Goal: Information Seeking & Learning: Learn about a topic

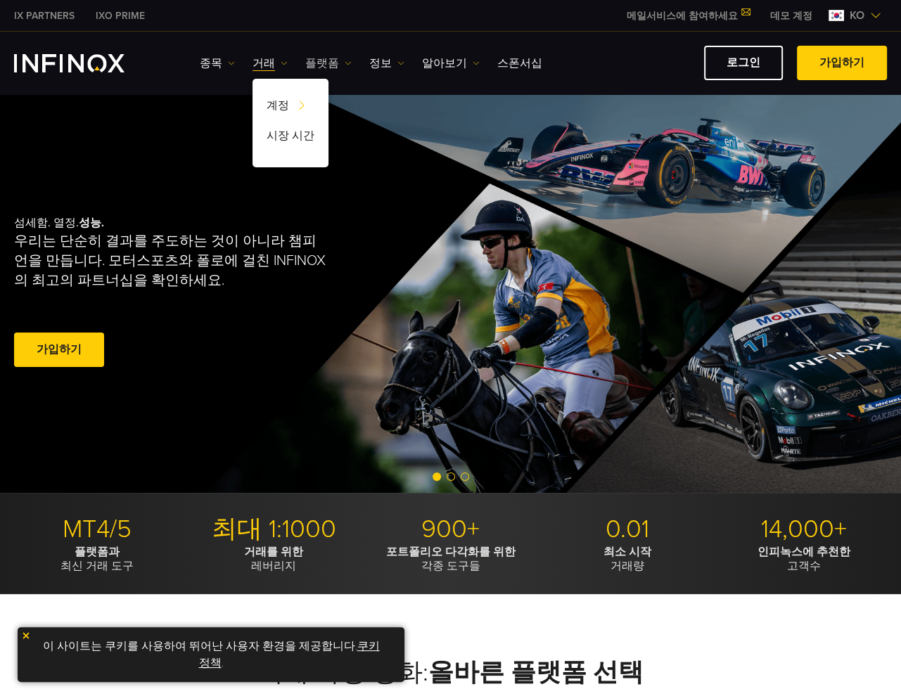
click at [335, 60] on link "플랫폼" at bounding box center [328, 63] width 46 height 17
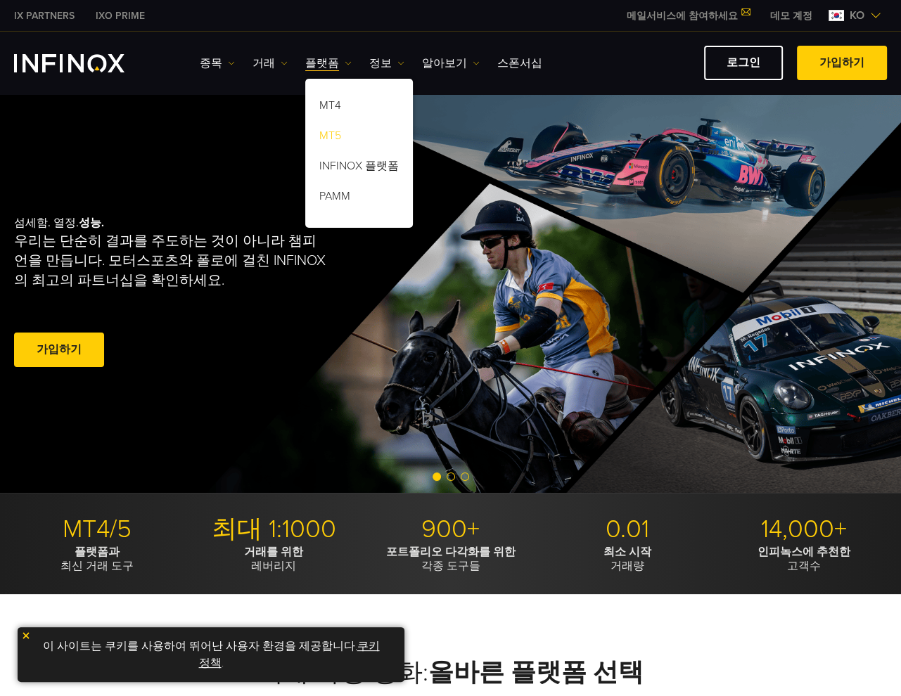
click at [336, 136] on link "MT5" at bounding box center [359, 138] width 108 height 30
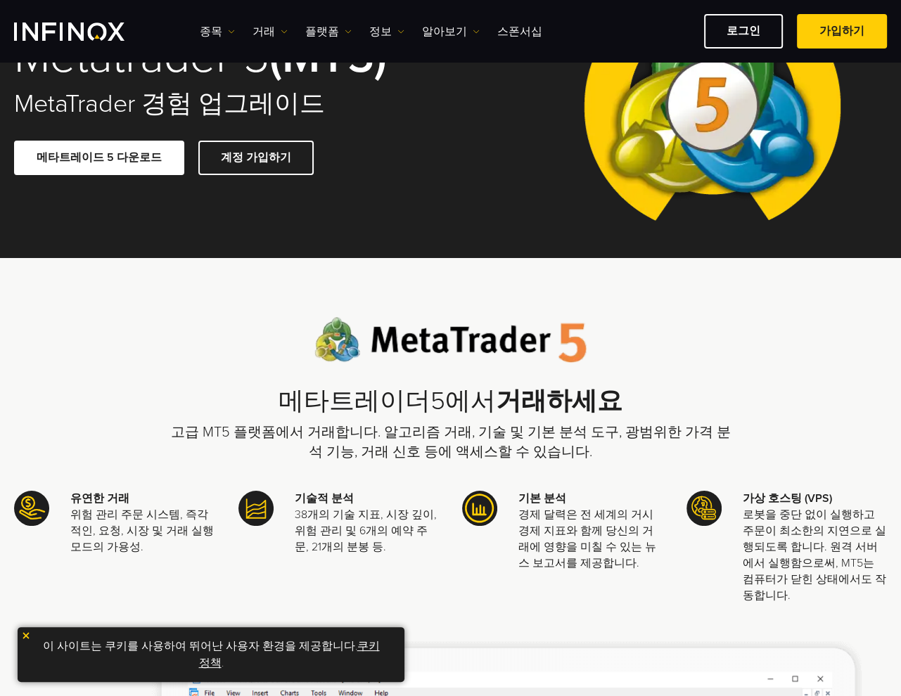
scroll to position [70, 0]
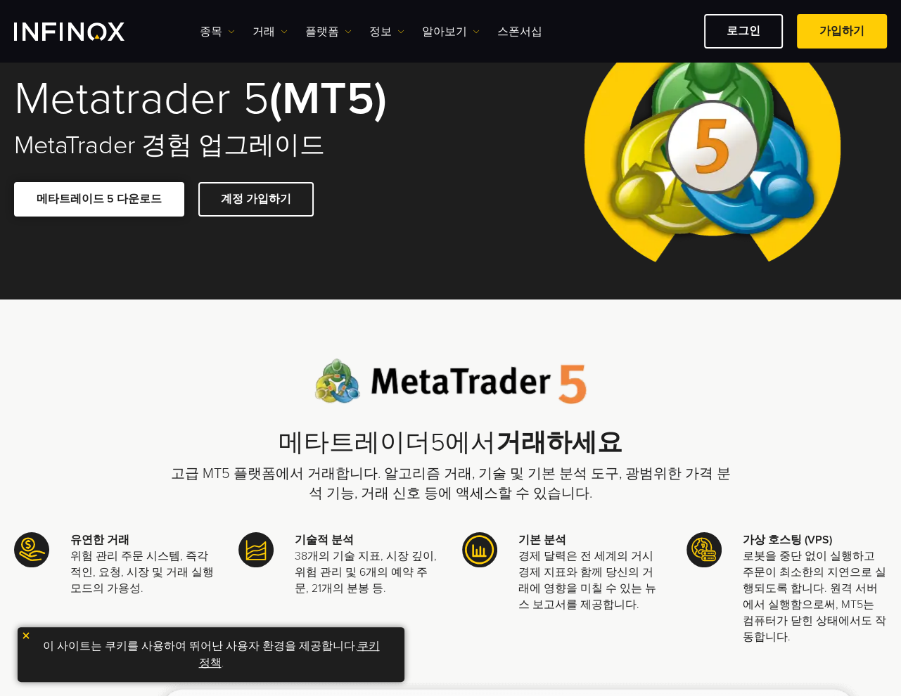
click at [99, 199] on span at bounding box center [99, 199] width 0 height 0
